Goal: Task Accomplishment & Management: Manage account settings

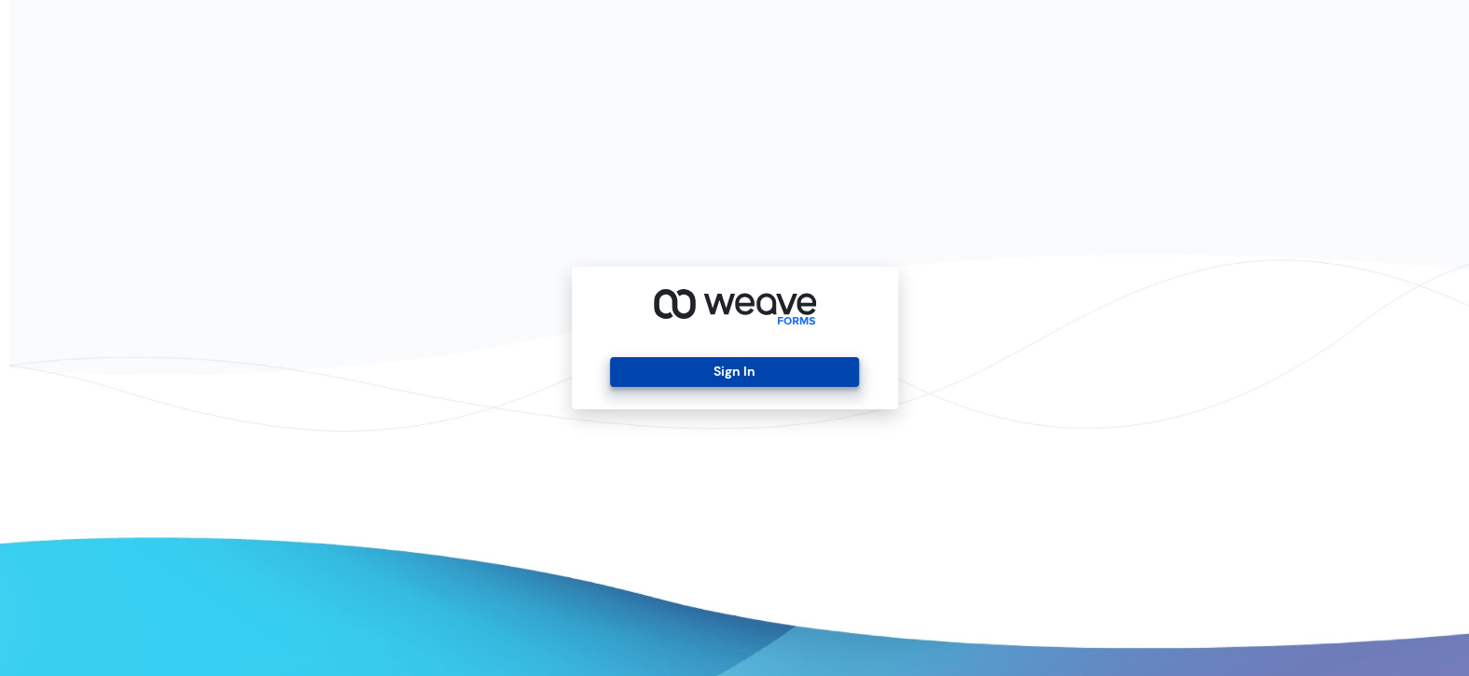
click at [670, 374] on button "Sign In" at bounding box center [734, 372] width 249 height 30
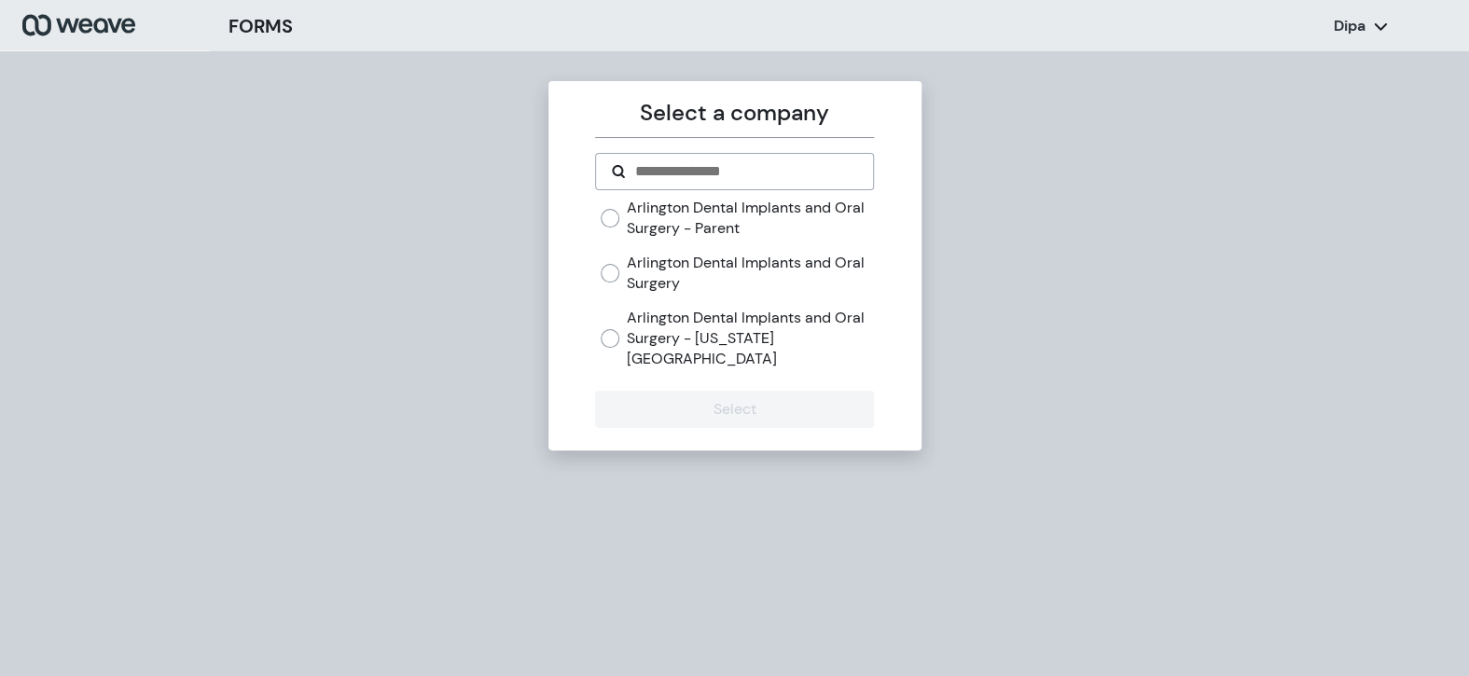
click at [737, 272] on label "Arlington Dental Implants and Oral Surgery" at bounding box center [750, 273] width 247 height 40
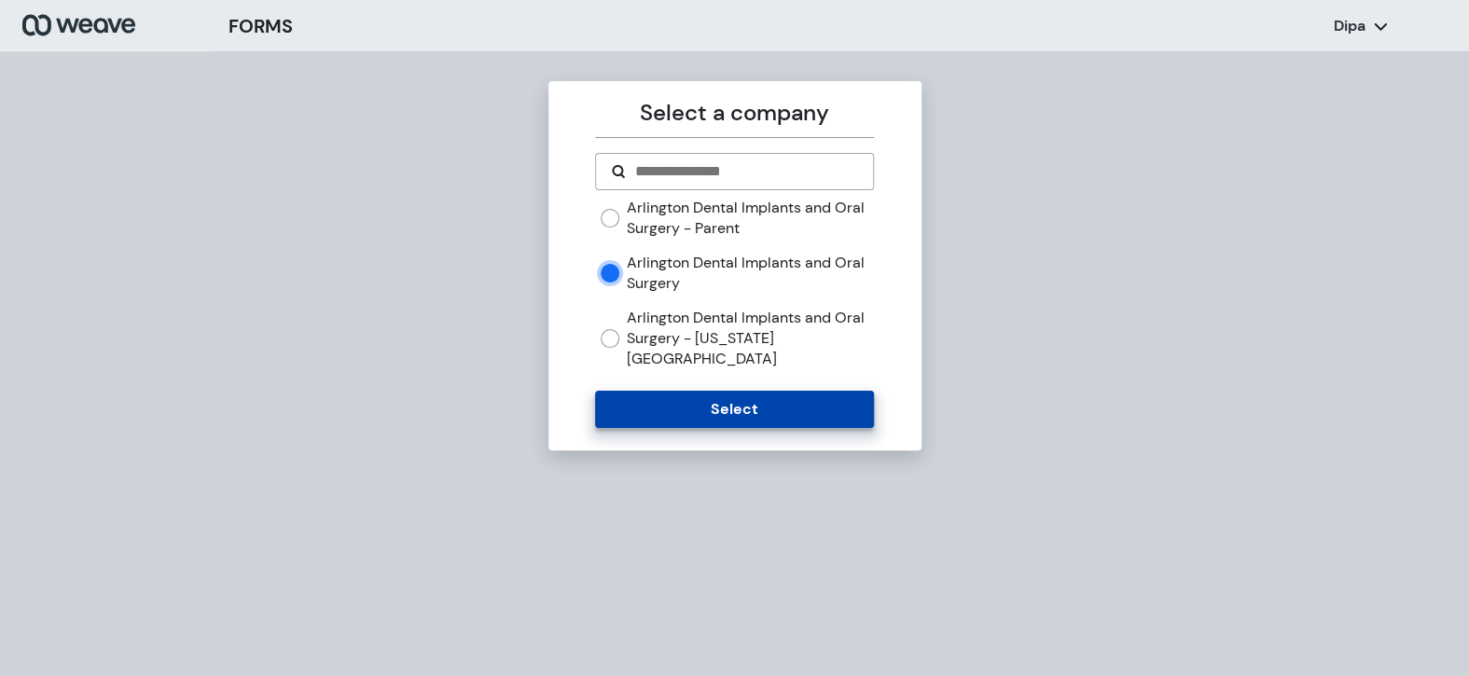
click at [748, 391] on button "Select" at bounding box center [734, 409] width 279 height 37
